Goal: Find contact information: Find contact information

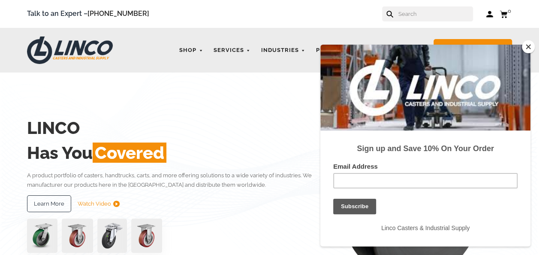
click at [222, 112] on div "LINCO Has You Covered A product portfolio of casters, handtrucks, carts, and mo…" at bounding box center [172, 184] width 290 height 154
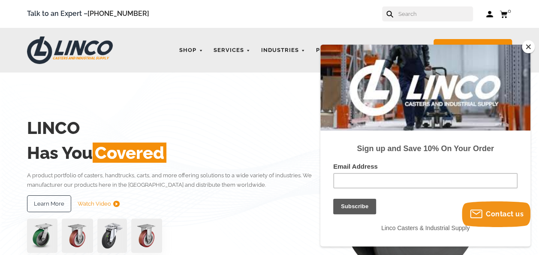
click at [526, 47] on button "Close" at bounding box center [528, 46] width 13 height 13
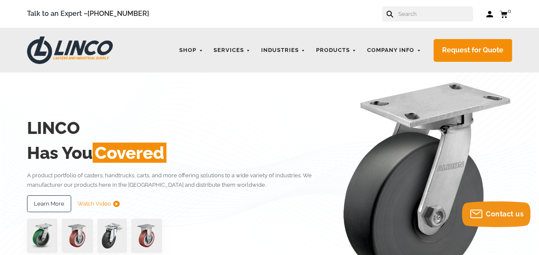
click at [313, 86] on div "LINCO Has You Covered A product portfolio of casters, handtrucks, carts, and mo…" at bounding box center [269, 184] width 485 height 223
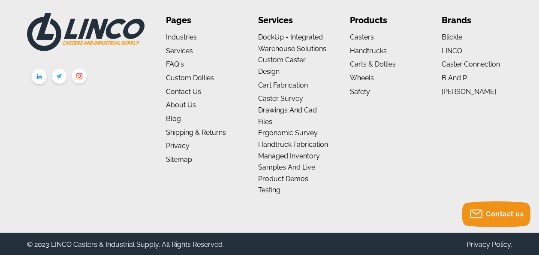
scroll to position [1453, 0]
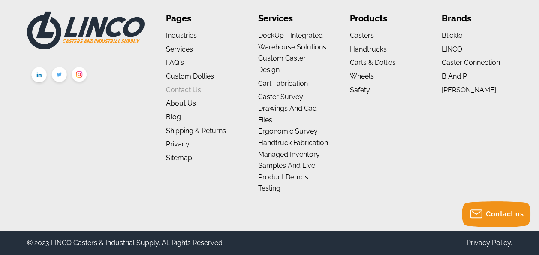
click at [179, 87] on link "Contact Us" at bounding box center [183, 90] width 35 height 8
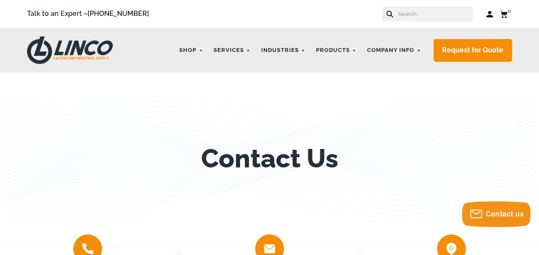
scroll to position [223, 0]
